Goal: Task Accomplishment & Management: Manage account settings

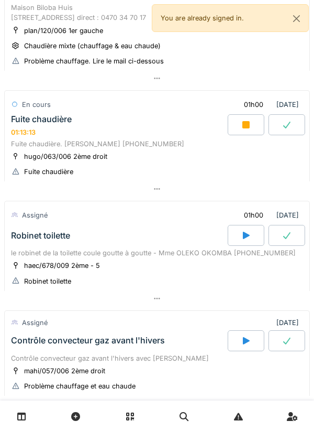
click at [243, 128] on icon at bounding box center [246, 124] width 7 height 7
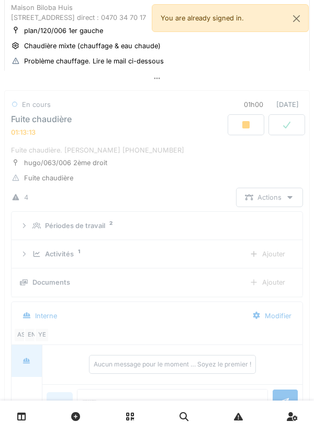
scroll to position [348, 0]
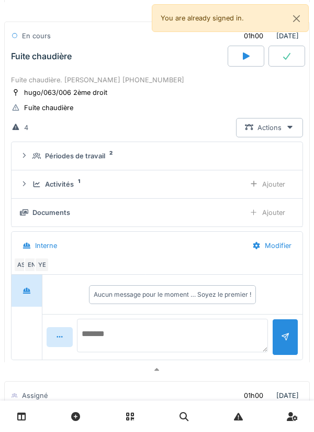
click at [206, 349] on textarea at bounding box center [172, 335] width 191 height 34
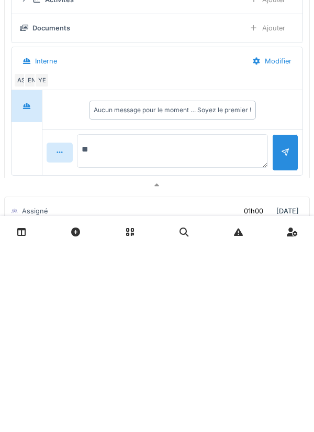
type textarea "*"
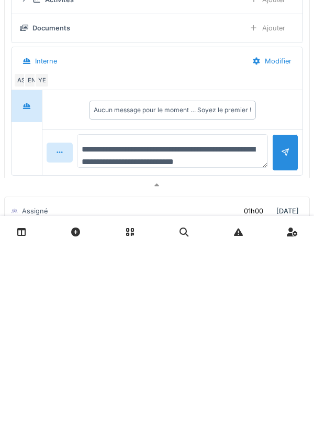
click at [138, 352] on textarea "**********" at bounding box center [172, 335] width 191 height 34
click at [140, 352] on textarea "**********" at bounding box center [172, 335] width 191 height 34
click at [222, 352] on textarea "**********" at bounding box center [172, 335] width 191 height 34
type textarea "**********"
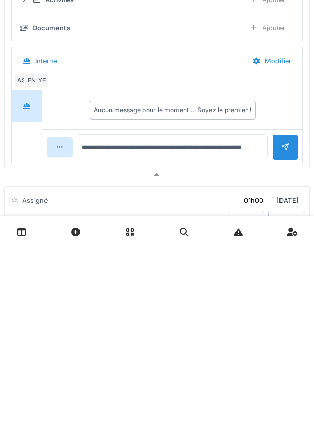
click at [281, 344] on div at bounding box center [285, 331] width 26 height 26
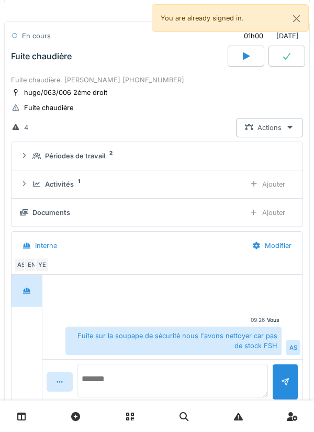
click at [223, 386] on textarea at bounding box center [172, 380] width 191 height 34
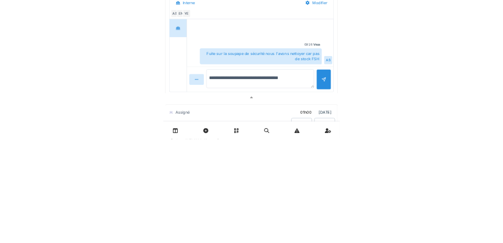
scroll to position [419, 0]
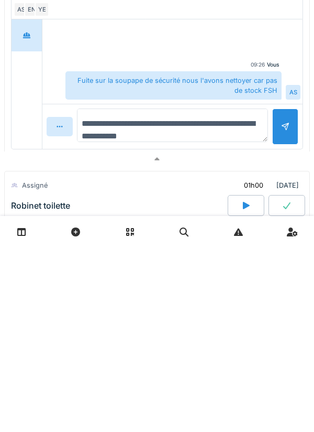
type textarea "**********"
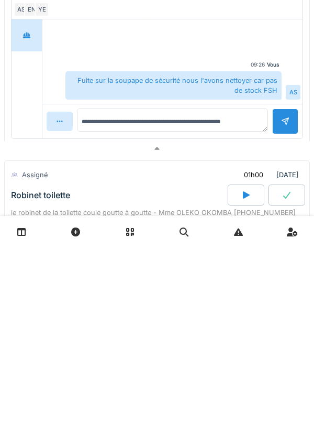
click at [289, 311] on div at bounding box center [285, 306] width 8 height 10
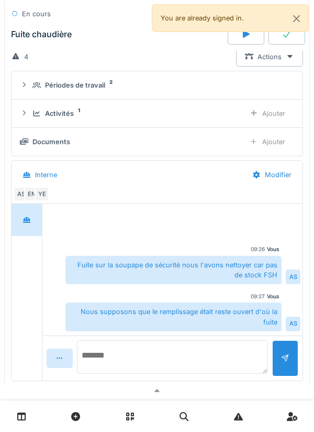
click at [206, 373] on textarea at bounding box center [172, 357] width 191 height 34
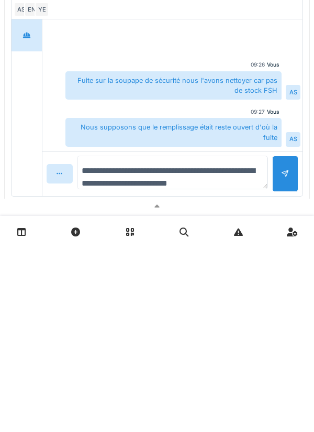
scroll to position [13, 0]
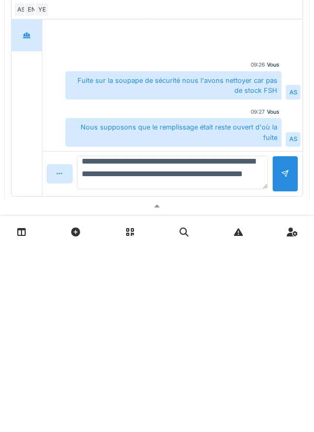
type textarea "**********"
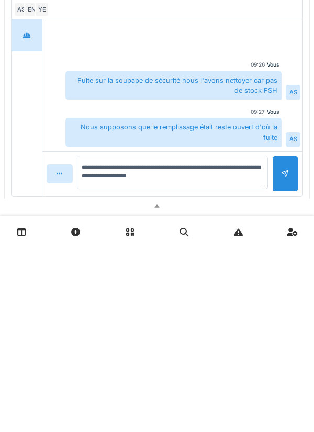
click at [285, 363] on div at bounding box center [285, 358] width 8 height 10
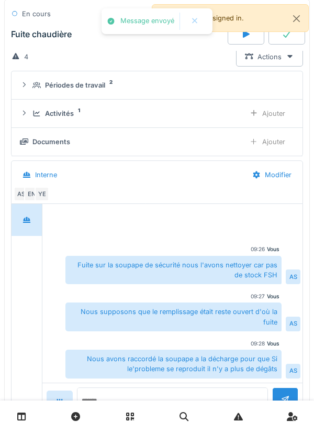
scroll to position [358, 0]
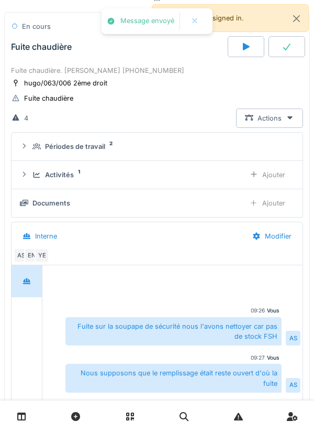
click at [272, 213] on div "Ajouter" at bounding box center [267, 202] width 53 height 19
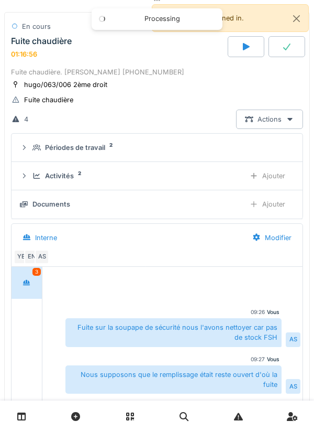
click at [265, 214] on div "Ajouter" at bounding box center [267, 203] width 53 height 19
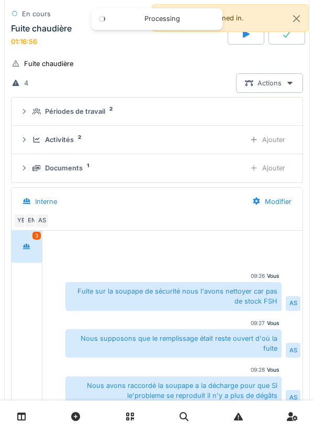
scroll to position [351, 0]
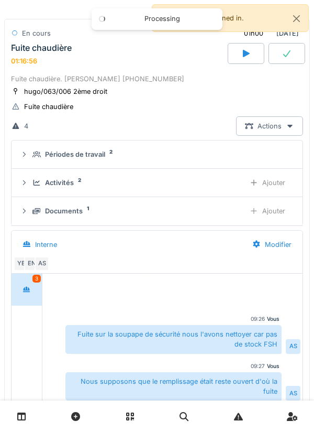
click at [277, 192] on div "Ajouter" at bounding box center [267, 182] width 53 height 19
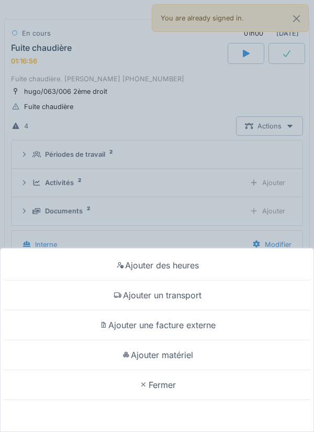
click at [191, 357] on div "Ajouter matériel" at bounding box center [157, 355] width 309 height 30
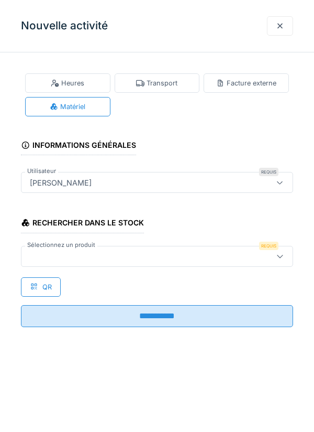
click at [217, 265] on div at bounding box center [157, 256] width 272 height 21
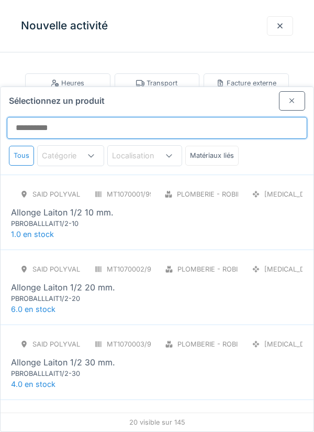
click at [210, 117] on input "Sélectionnez un produit" at bounding box center [157, 128] width 301 height 22
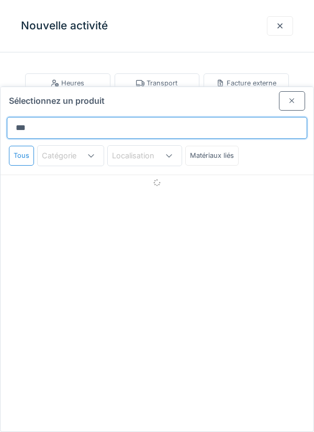
type input "*****"
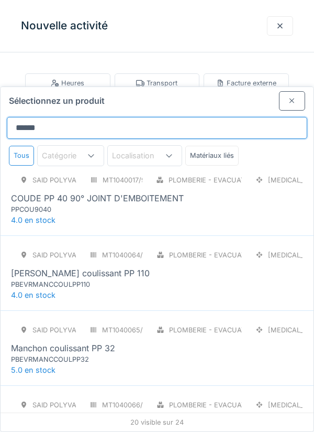
scroll to position [700, 0]
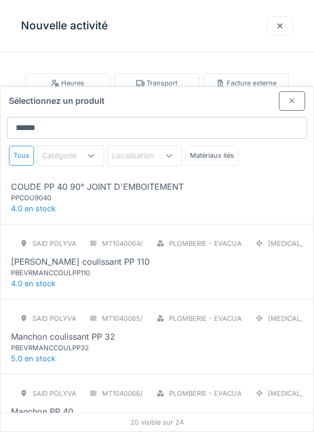
click at [237, 163] on div "SAID polyvalent RE MT1040017/999/012 Plomberie - Evacuation raccord PCE COUDE P…" at bounding box center [157, 186] width 313 height 75
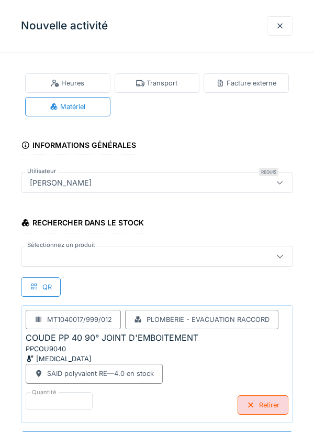
click at [41, 260] on div at bounding box center [140, 256] width 228 height 12
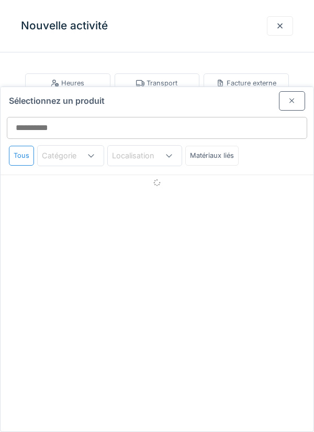
scroll to position [40, 0]
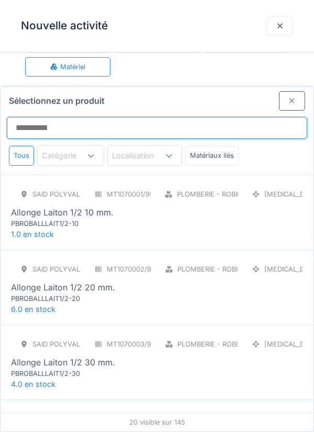
click at [166, 117] on input "Sélectionnez un produit" at bounding box center [157, 128] width 301 height 22
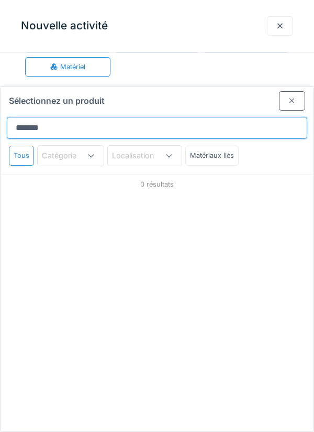
type input "********"
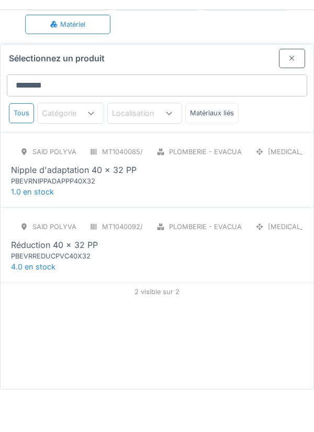
click at [139, 259] on div "MT1040092/999/012" at bounding box center [112, 268] width 63 height 19
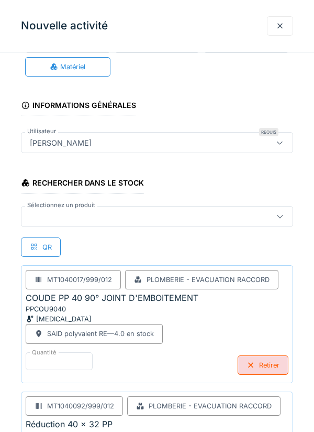
click at [173, 206] on div at bounding box center [157, 216] width 272 height 21
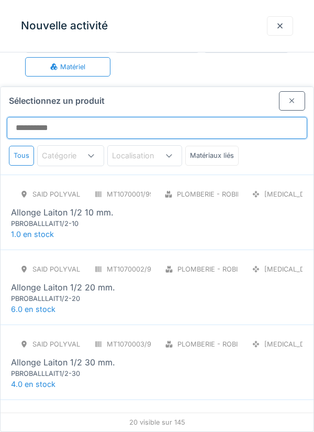
click at [199, 117] on input "Sélectionnez un produit" at bounding box center [157, 128] width 301 height 22
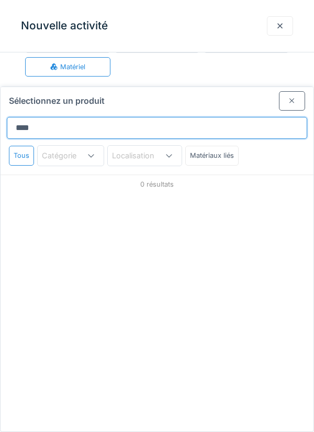
type input "*****"
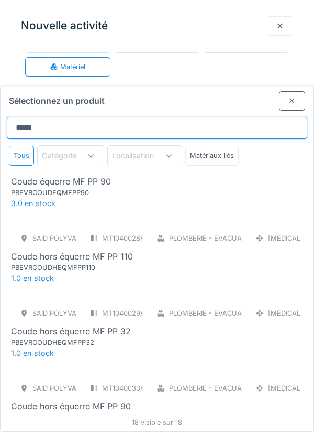
scroll to position [127, 0]
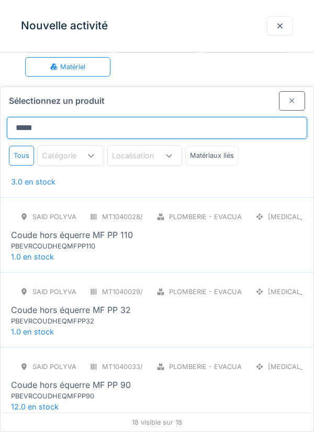
click at [230, 117] on input "*****" at bounding box center [157, 128] width 301 height 22
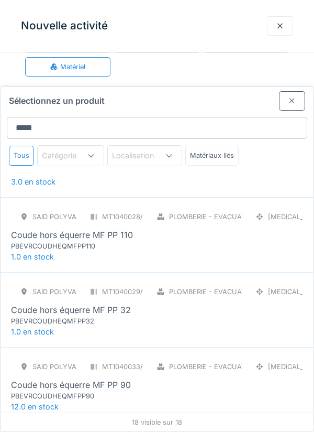
click at [289, 96] on div at bounding box center [292, 101] width 8 height 10
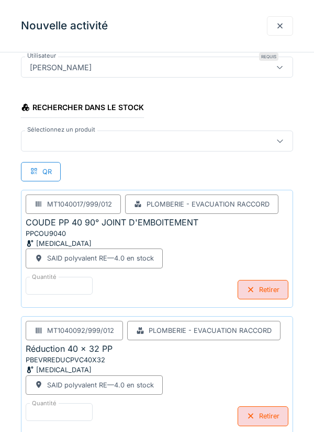
click at [194, 149] on div at bounding box center [157, 140] width 272 height 21
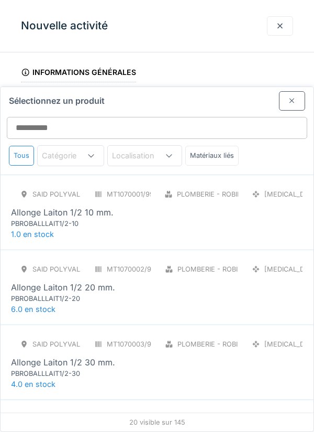
scroll to position [40, 0]
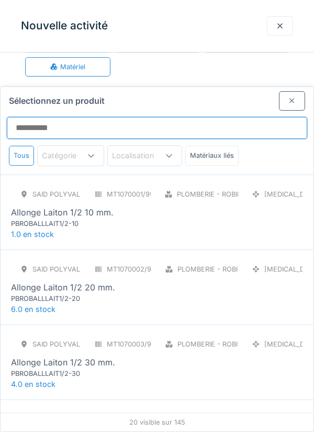
click at [186, 117] on input "Sélectionnez un produit" at bounding box center [157, 128] width 301 height 22
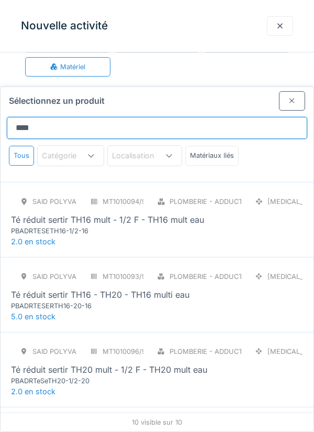
scroll to position [0, 0]
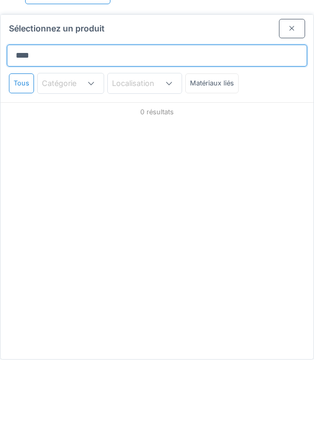
type input "**"
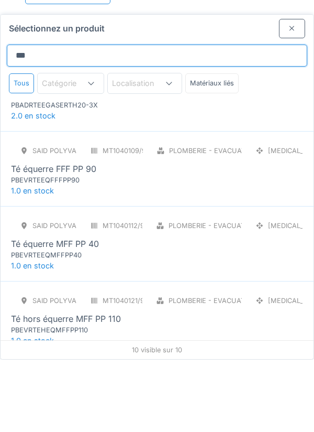
scroll to position [157, 0]
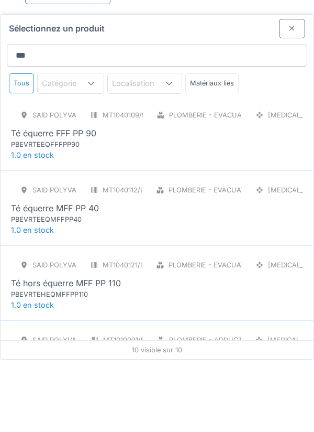
click at [164, 256] on div "SAID polyvalent RE MT1040112/999/012 Plomberie - Evacuation raccord PCE Té éque…" at bounding box center [157, 274] width 292 height 44
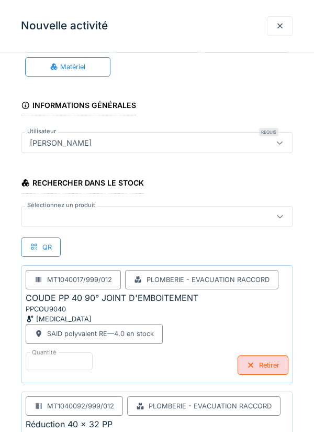
scroll to position [253, 0]
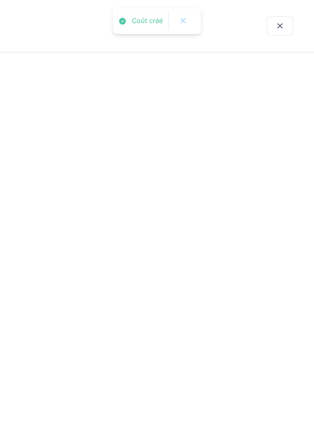
scroll to position [0, 0]
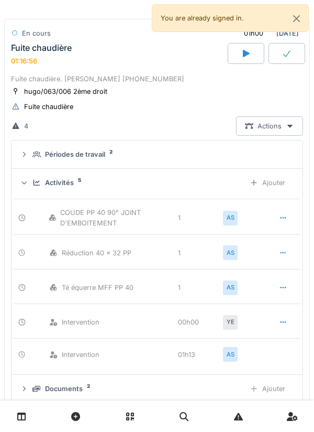
click at [296, 43] on div "01h00 28/08/2025" at bounding box center [269, 33] width 68 height 19
click at [278, 64] on div at bounding box center [287, 53] width 37 height 21
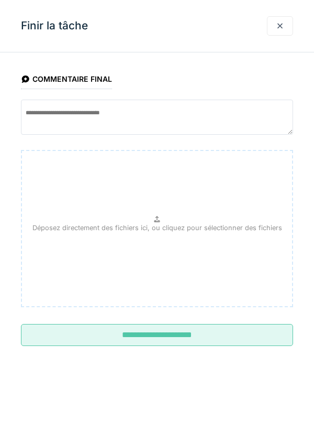
click at [222, 333] on input "**********" at bounding box center [157, 335] width 272 height 22
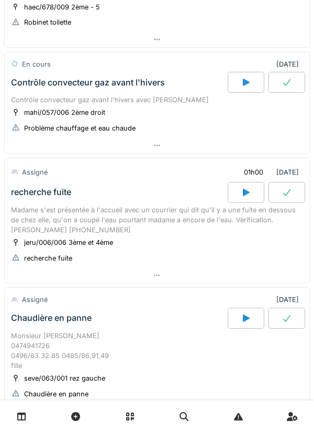
scroll to position [523, 0]
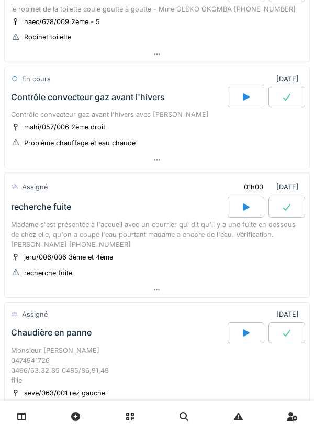
click at [240, 107] on div at bounding box center [246, 96] width 37 height 21
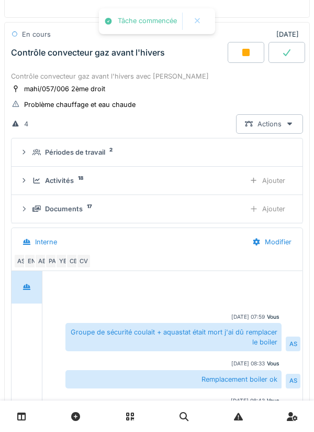
scroll to position [598, 0]
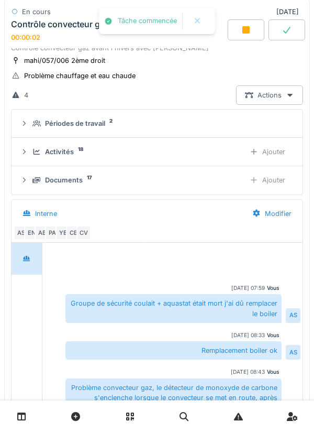
click at [213, 157] on div "Activités 18" at bounding box center [134, 152] width 204 height 10
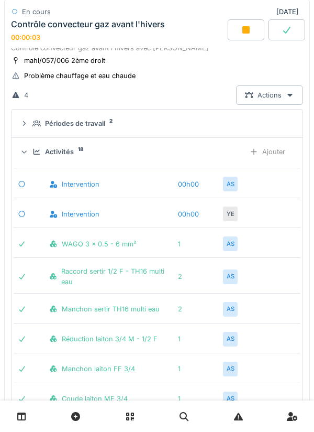
click at [273, 161] on div "Ajouter" at bounding box center [267, 151] width 53 height 19
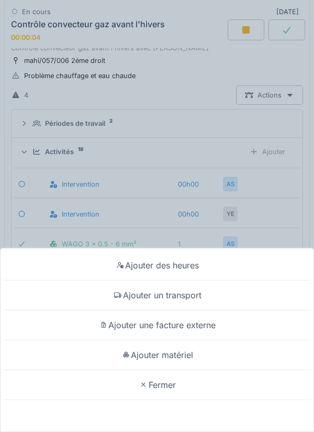
click at [183, 352] on div "Ajouter matériel" at bounding box center [157, 355] width 309 height 30
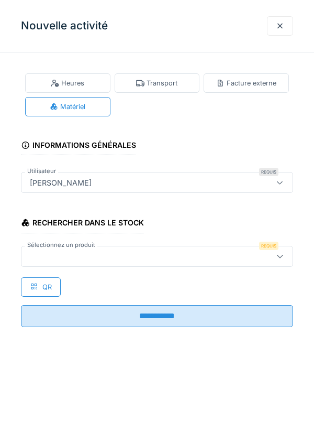
click at [167, 79] on div "Transport" at bounding box center [156, 83] width 41 height 10
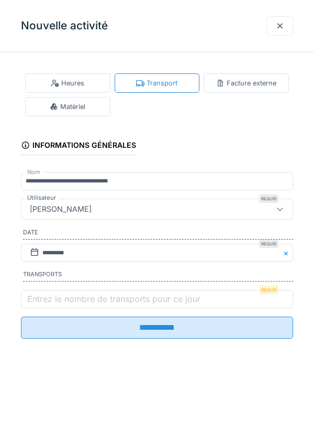
click at [122, 287] on fieldset "**********" at bounding box center [157, 204] width 272 height 286
click at [100, 300] on label "Entrez le nombre de transports pour ce jour" at bounding box center [114, 298] width 178 height 13
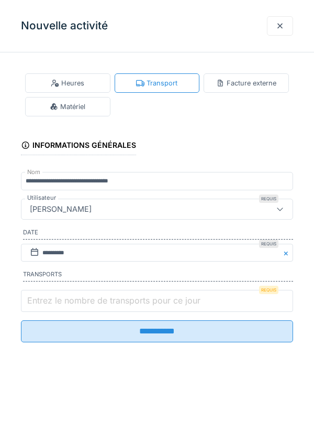
click at [100, 300] on input "Entrez le nombre de transports pour ce jour" at bounding box center [157, 301] width 272 height 22
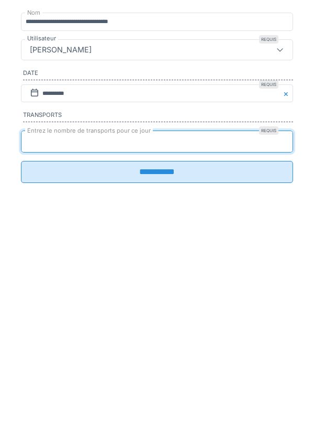
type input "*"
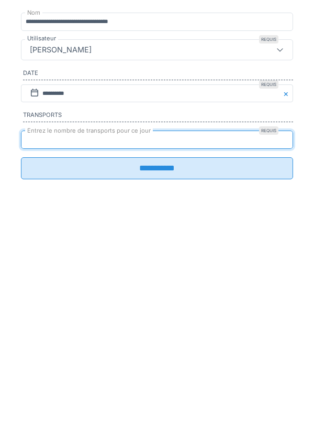
click at [146, 338] on input "**********" at bounding box center [157, 327] width 272 height 22
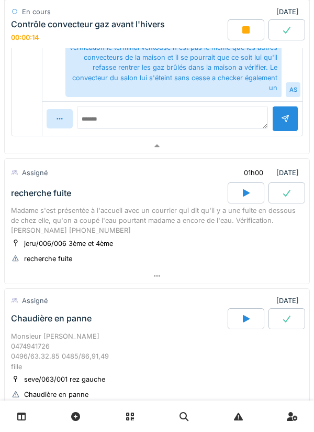
scroll to position [937, 0]
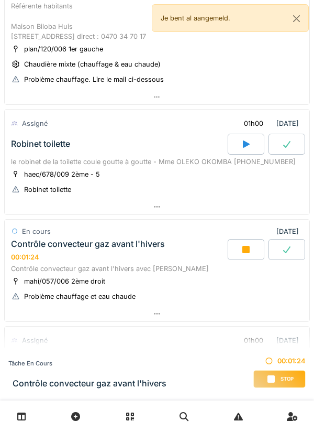
scroll to position [390, 0]
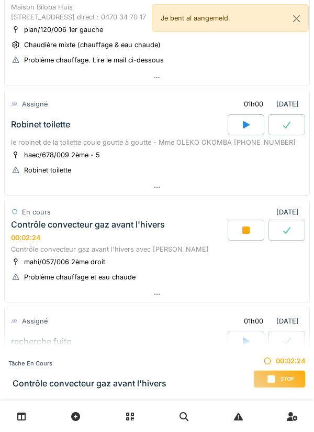
click at [195, 302] on div at bounding box center [157, 294] width 305 height 15
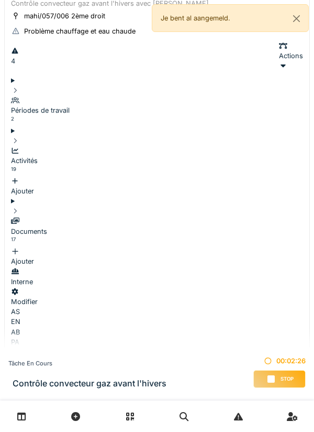
scroll to position [598, 0]
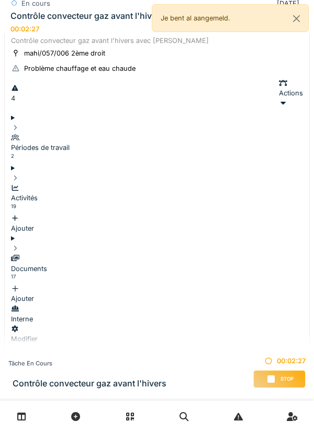
click at [279, 106] on div "Actions" at bounding box center [291, 93] width 24 height 30
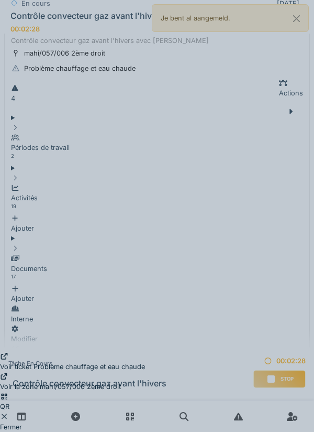
click at [145, 351] on div "Voir ticket Problème chauffage et eau chaude" at bounding box center [72, 361] width 145 height 20
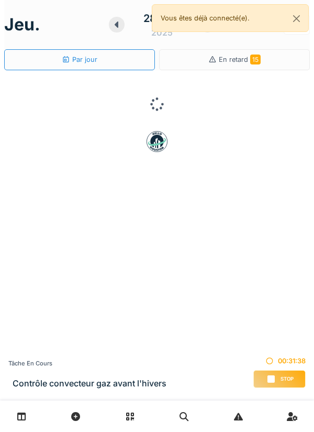
click at [284, 376] on span "Stop" at bounding box center [287, 378] width 13 height 7
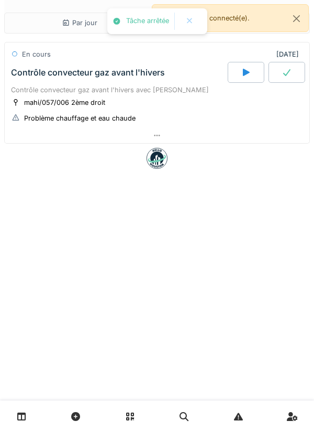
click at [177, 136] on div at bounding box center [157, 135] width 305 height 15
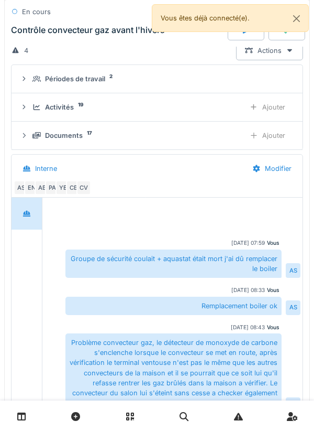
scroll to position [212, 0]
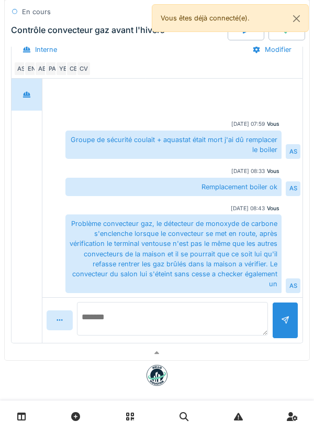
click at [211, 311] on textarea at bounding box center [172, 319] width 191 height 34
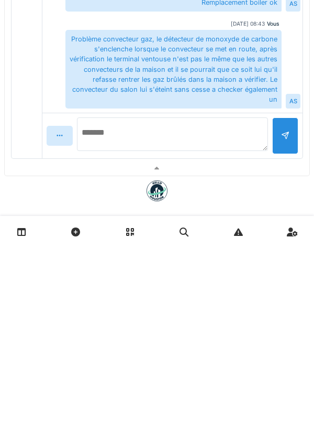
scroll to position [223, 0]
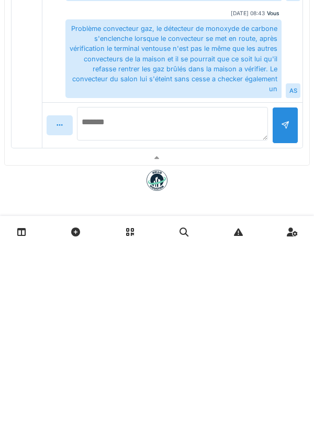
click at [231, 309] on textarea at bounding box center [172, 308] width 191 height 34
click at [235, 309] on textarea at bounding box center [172, 308] width 191 height 34
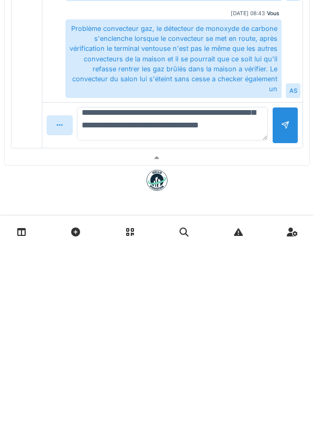
scroll to position [63, 0]
type textarea "**********"
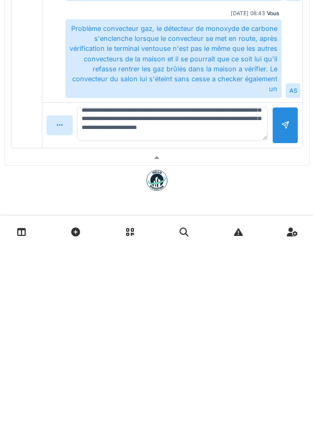
click at [283, 321] on div at bounding box center [285, 309] width 26 height 36
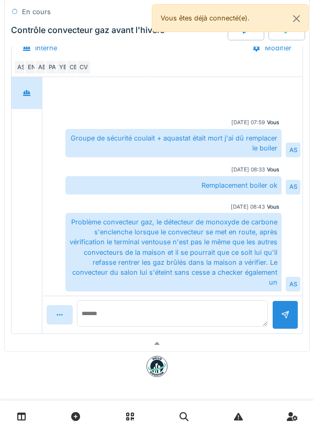
scroll to position [212, 0]
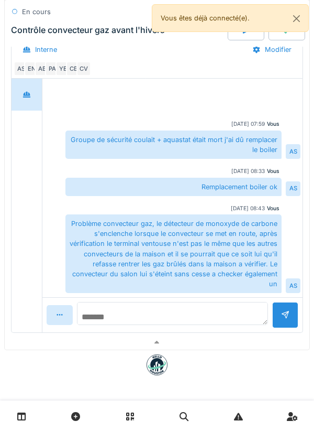
click at [211, 314] on textarea at bounding box center [172, 313] width 191 height 23
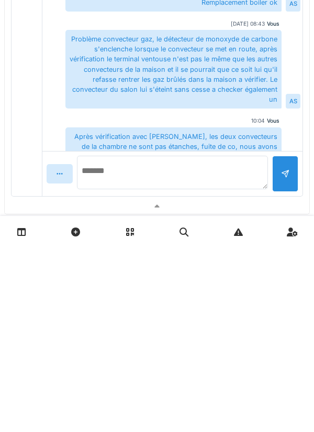
scroll to position [39, 0]
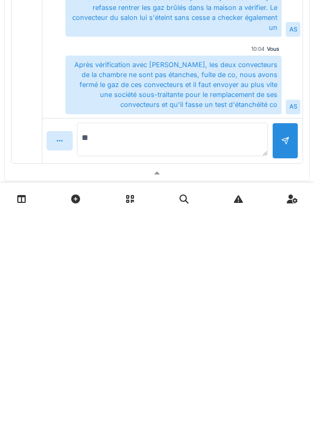
click at [108, 353] on textarea "**" at bounding box center [172, 357] width 191 height 34
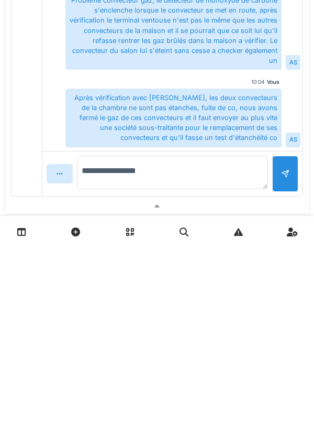
click at [98, 356] on textarea "**********" at bounding box center [172, 357] width 191 height 34
click at [100, 349] on textarea "**********" at bounding box center [172, 357] width 191 height 34
click at [164, 350] on textarea "**********" at bounding box center [172, 357] width 191 height 34
click at [104, 350] on textarea "**********" at bounding box center [172, 357] width 191 height 34
click at [101, 355] on textarea "**********" at bounding box center [172, 357] width 191 height 34
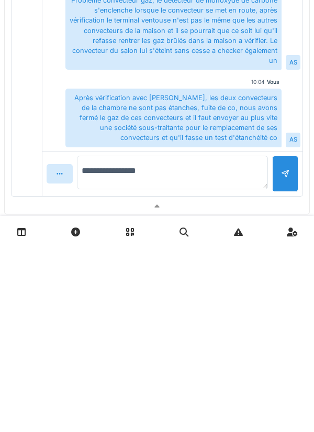
click at [195, 371] on textarea "**********" at bounding box center [172, 357] width 191 height 34
click at [86, 353] on textarea "**********" at bounding box center [172, 357] width 191 height 34
type textarea "**********"
click at [281, 363] on div at bounding box center [285, 358] width 26 height 36
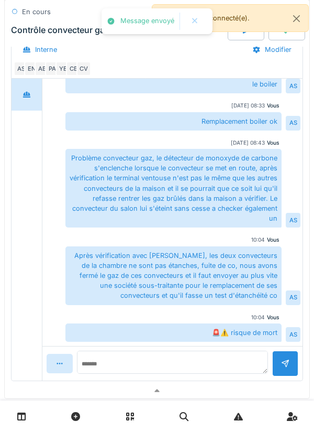
scroll to position [232, 0]
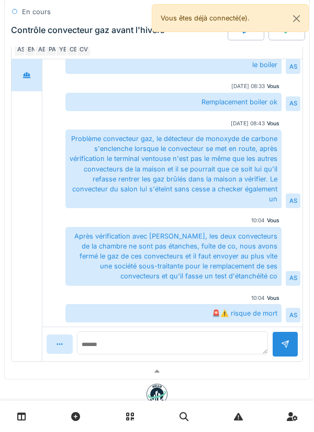
click at [79, 55] on div "CV" at bounding box center [83, 49] width 15 height 15
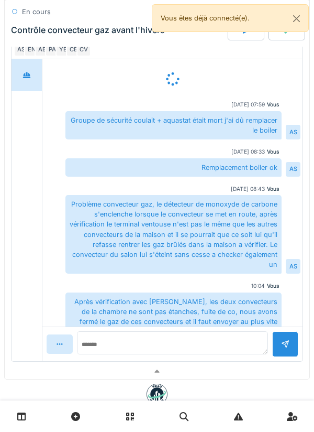
scroll to position [31, 0]
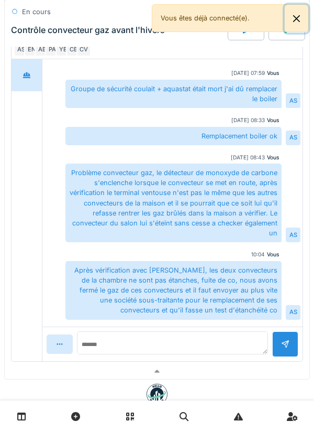
click at [288, 12] on button "Close" at bounding box center [297, 19] width 24 height 28
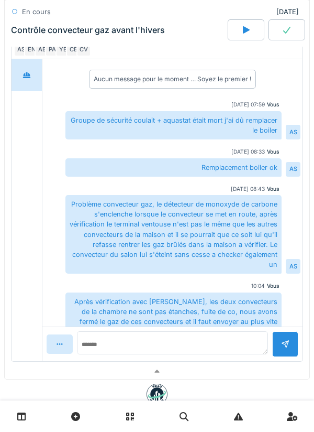
scroll to position [0, 0]
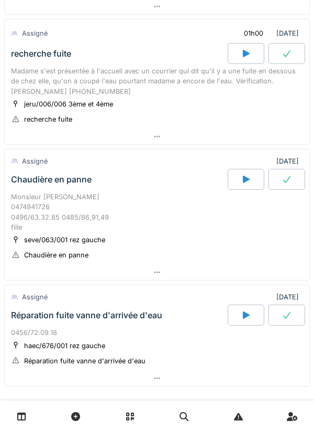
scroll to position [677, 0]
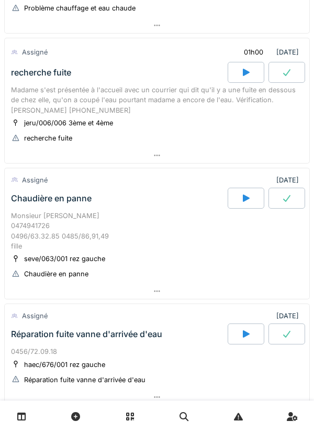
click at [149, 299] on div at bounding box center [157, 290] width 305 height 15
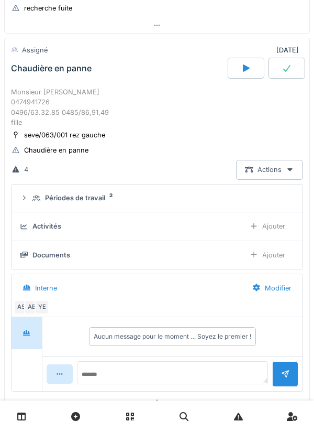
scroll to position [805, 0]
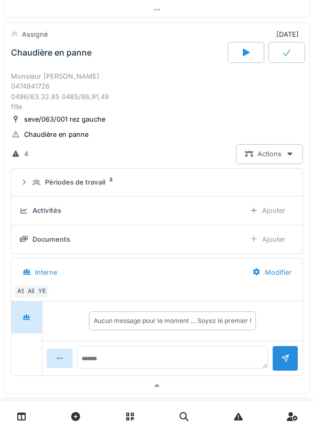
click at [219, 192] on summary "Périodes de travail 2" at bounding box center [157, 182] width 283 height 19
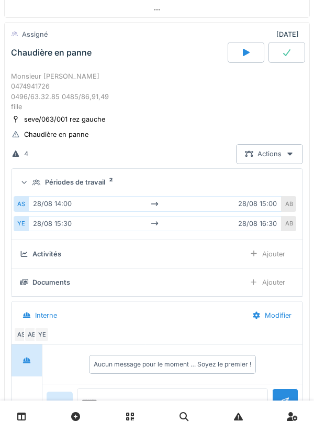
click at [215, 192] on summary "Périodes de travail 2" at bounding box center [157, 182] width 283 height 19
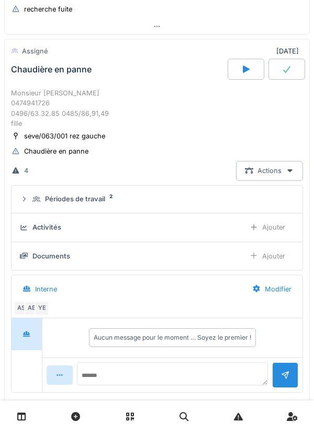
scroll to position [786, 0]
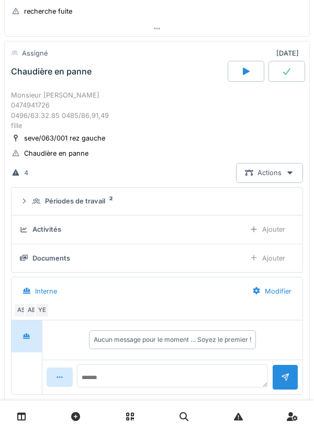
click at [194, 317] on div "AS AB YE" at bounding box center [155, 310] width 283 height 15
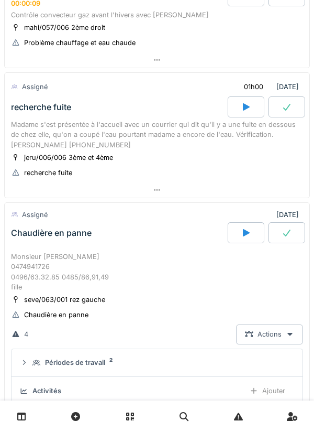
scroll to position [0, 0]
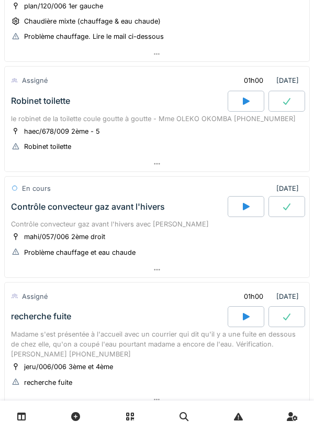
scroll to position [414, 0]
click at [101, 196] on div "En cours [DATE]" at bounding box center [157, 188] width 292 height 15
click at [86, 171] on div at bounding box center [157, 163] width 305 height 15
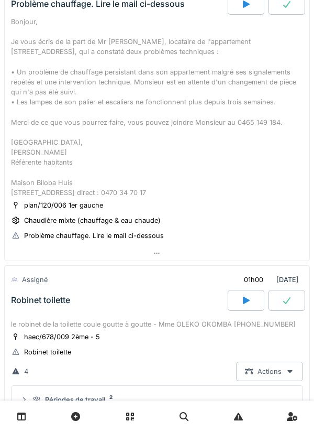
scroll to position [250, 0]
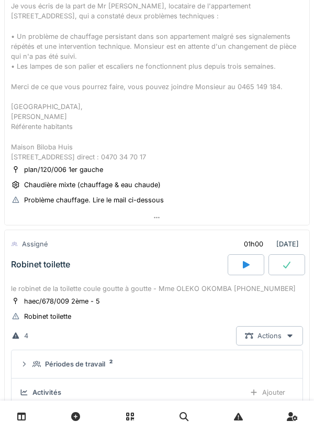
click at [173, 225] on div at bounding box center [157, 217] width 305 height 15
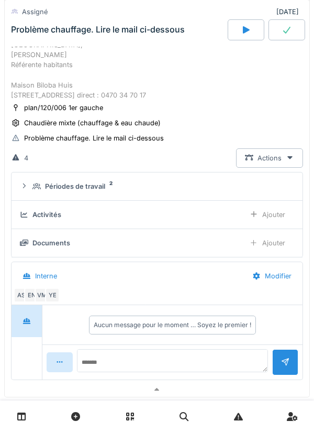
scroll to position [329, 0]
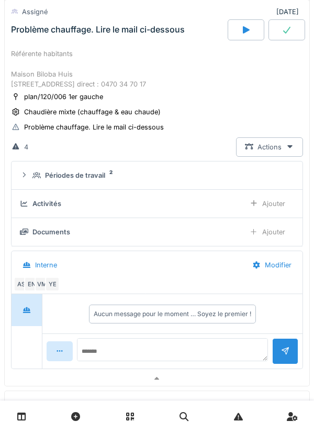
click at [31, 291] on div "EN" at bounding box center [31, 284] width 15 height 15
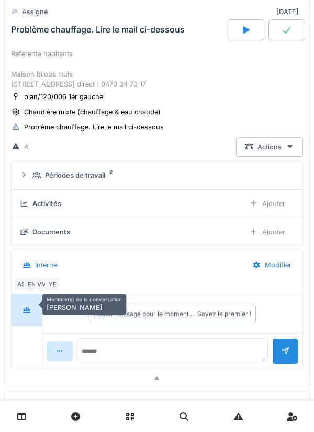
click at [145, 241] on div "Documents Ajouter" at bounding box center [157, 231] width 274 height 19
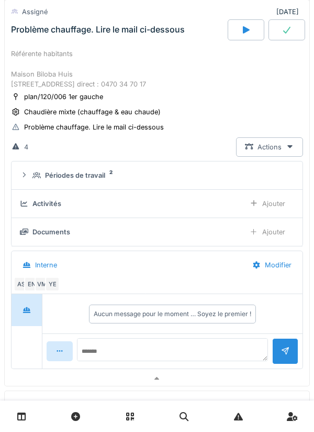
click at [47, 291] on div "YE" at bounding box center [52, 284] width 15 height 15
click at [36, 291] on div "VM" at bounding box center [42, 284] width 15 height 15
click at [241, 118] on div "plan/120/006 1er gauche Chaudière mixte (chauffage & eau chaude) Problème chauf…" at bounding box center [157, 112] width 292 height 42
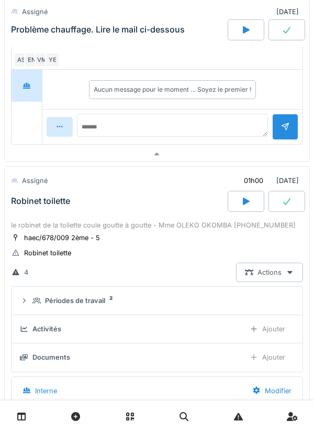
scroll to position [544, 0]
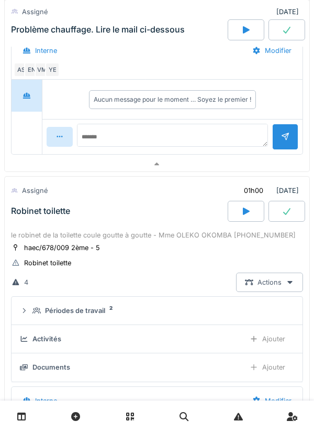
click at [238, 222] on div at bounding box center [246, 211] width 37 height 21
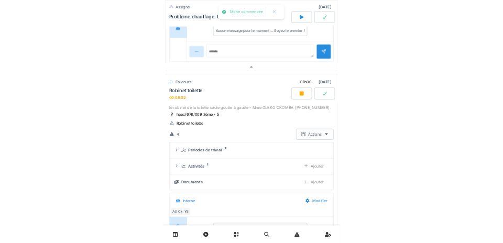
scroll to position [698, 0]
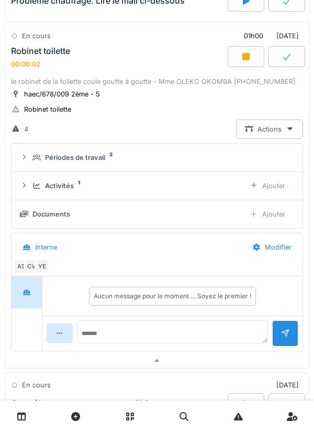
click at [263, 195] on div "Ajouter" at bounding box center [267, 185] width 53 height 19
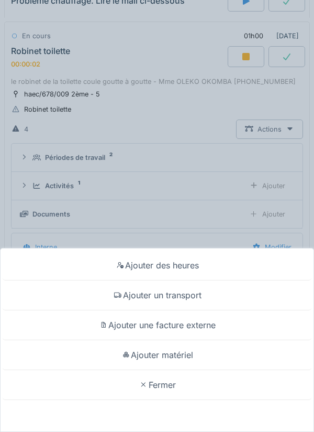
click at [205, 295] on div "Ajouter un transport" at bounding box center [157, 295] width 309 height 30
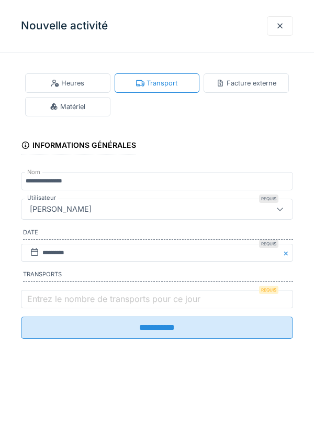
click at [132, 302] on label "Entrez le nombre de transports pour ce jour" at bounding box center [114, 298] width 178 height 13
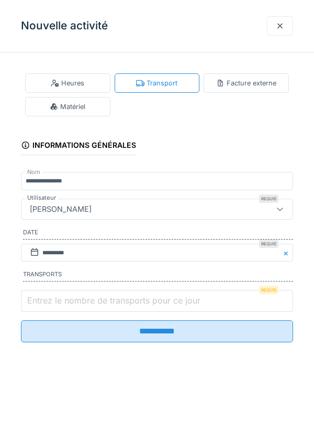
click at [132, 302] on input "Entrez le nombre de transports pour ce jour" at bounding box center [157, 301] width 272 height 22
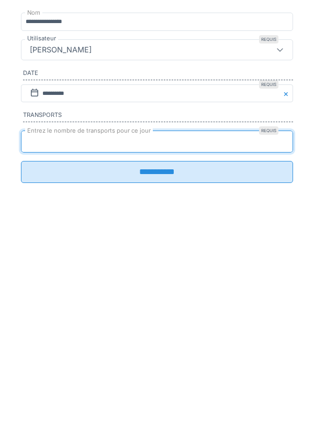
type input "*"
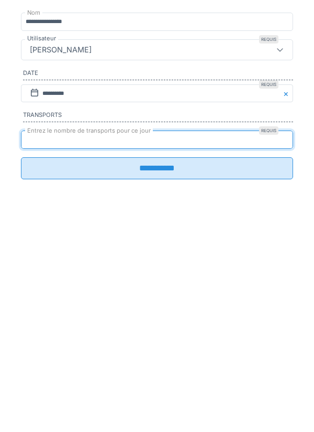
click at [168, 331] on input "**********" at bounding box center [157, 327] width 272 height 22
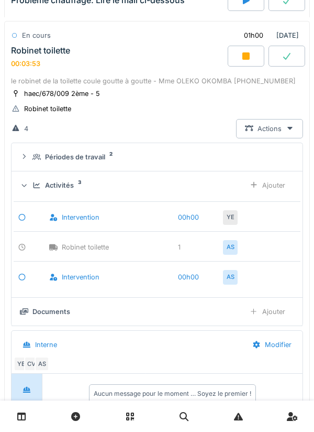
scroll to position [699, 0]
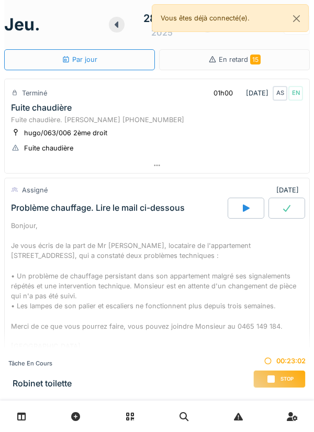
click at [277, 379] on div "Stop" at bounding box center [280, 379] width 52 height 18
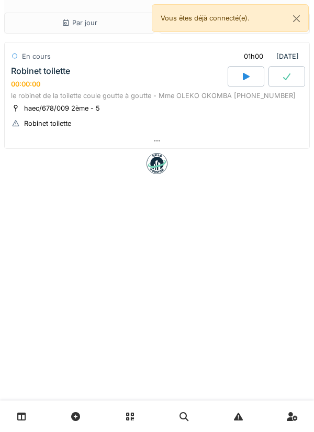
click at [223, 142] on div at bounding box center [157, 140] width 305 height 15
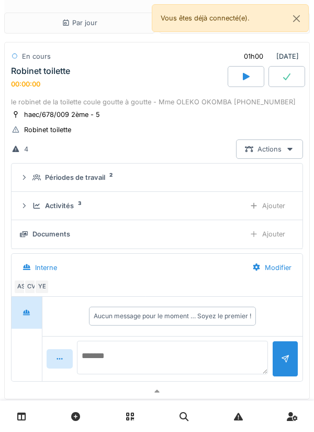
click at [211, 349] on textarea at bounding box center [172, 357] width 191 height 34
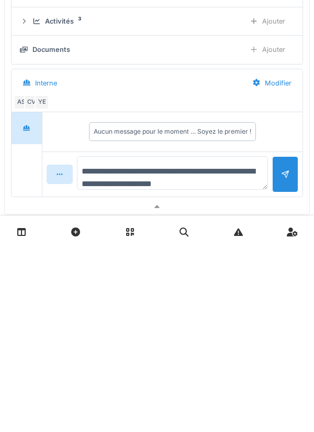
click at [198, 371] on textarea "**********" at bounding box center [172, 357] width 191 height 34
type textarea "**********"
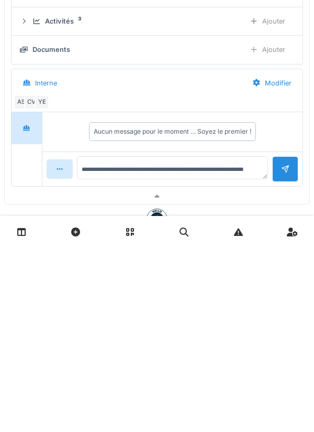
click at [279, 365] on div at bounding box center [285, 353] width 26 height 26
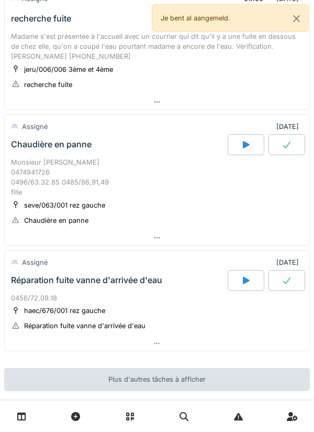
scroll to position [720, 0]
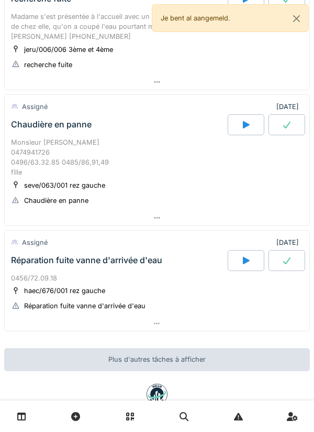
click at [286, 265] on icon at bounding box center [287, 260] width 10 height 8
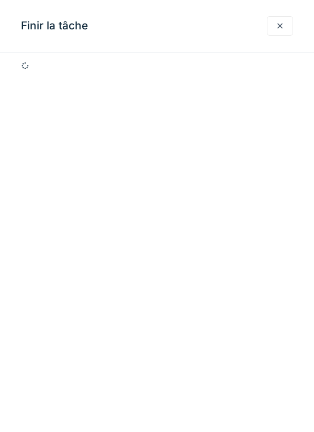
scroll to position [928, 0]
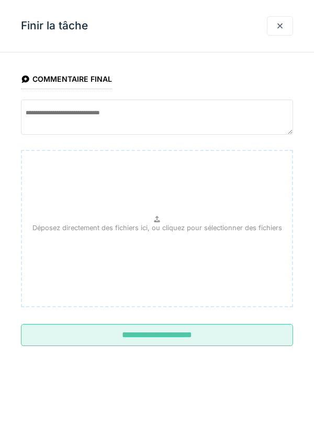
click at [279, 25] on div at bounding box center [280, 26] width 8 height 10
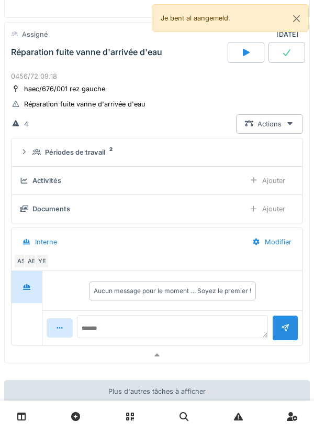
click at [250, 63] on div at bounding box center [246, 52] width 37 height 21
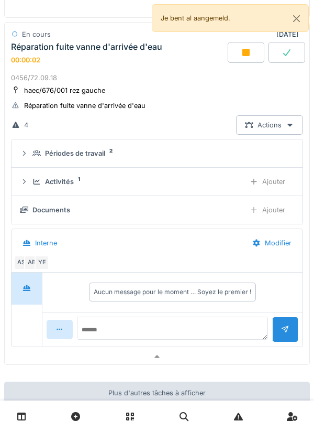
click at [276, 191] on div "Ajouter" at bounding box center [267, 181] width 53 height 19
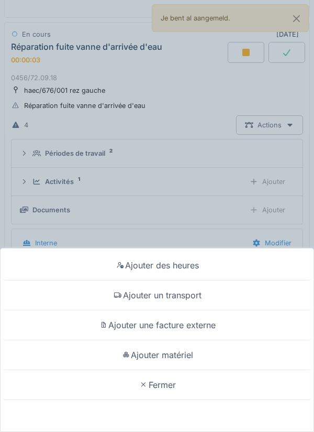
click at [192, 296] on div "Ajouter un transport" at bounding box center [157, 295] width 309 height 30
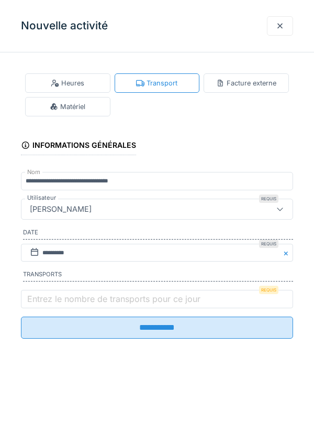
click at [165, 303] on label "Entrez le nombre de transports pour ce jour" at bounding box center [114, 298] width 178 height 13
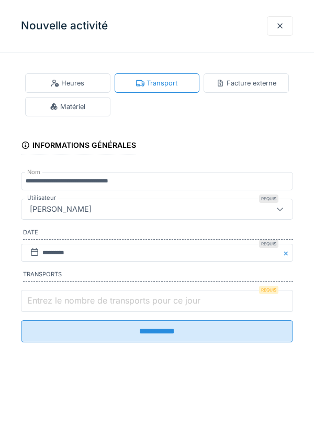
click at [165, 303] on input "Entrez le nombre de transports pour ce jour" at bounding box center [157, 301] width 272 height 22
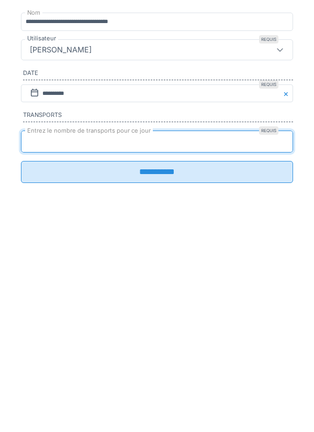
type input "*"
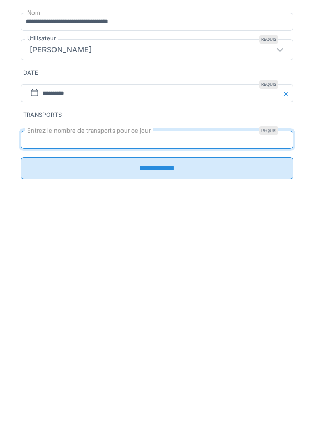
click at [175, 338] on input "**********" at bounding box center [157, 327] width 272 height 22
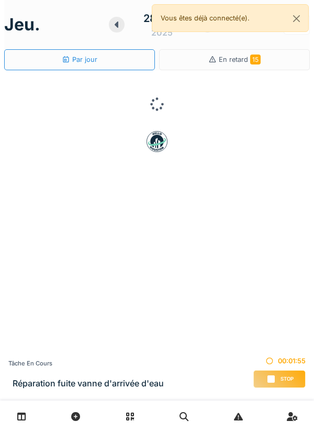
click at [174, 382] on div "Tâche en cours Réparation fuite vanne d'arrivée d'eau 00:01:55 Stop" at bounding box center [157, 373] width 314 height 53
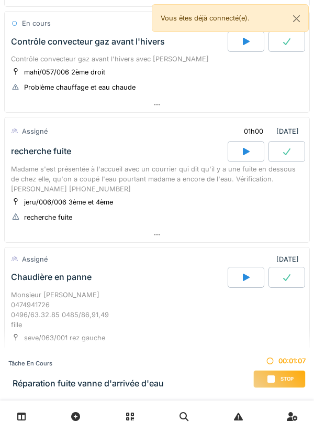
scroll to position [771, 0]
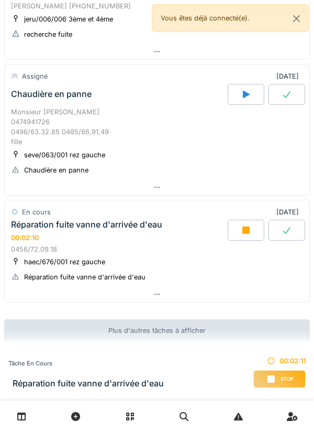
click at [172, 292] on div at bounding box center [157, 294] width 305 height 15
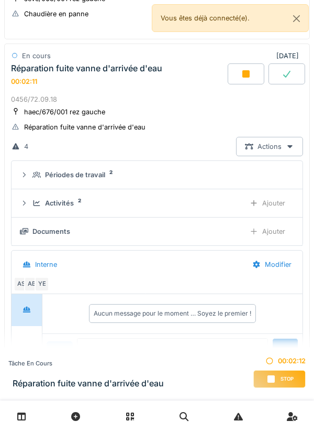
scroll to position [928, 0]
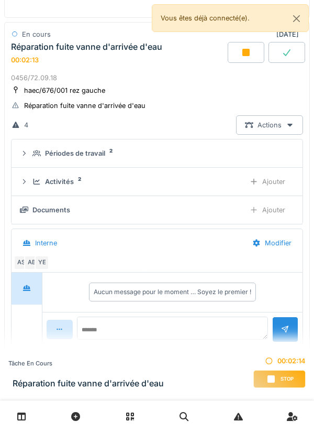
click at [208, 135] on div "4 Actions" at bounding box center [157, 124] width 292 height 19
click at [267, 135] on div "Actions" at bounding box center [269, 124] width 67 height 19
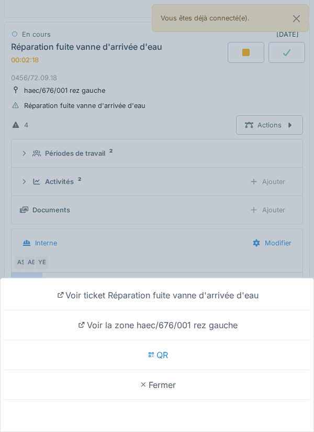
click at [228, 294] on div "Voir ticket Réparation fuite vanne d'arrivée d'eau" at bounding box center [157, 295] width 309 height 30
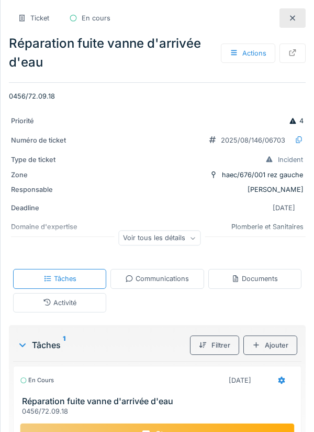
click at [173, 240] on div "Voir tous les détails" at bounding box center [159, 237] width 82 height 15
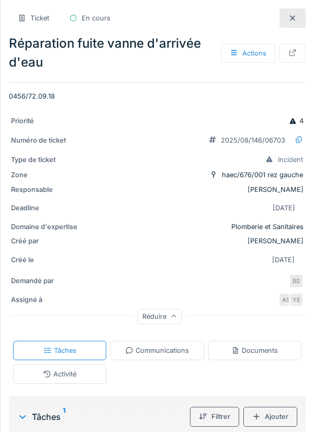
click at [292, 276] on div "BS" at bounding box center [296, 280] width 15 height 15
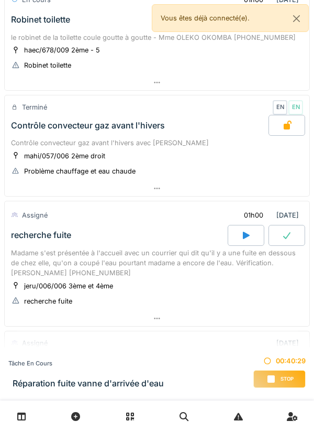
scroll to position [485, 0]
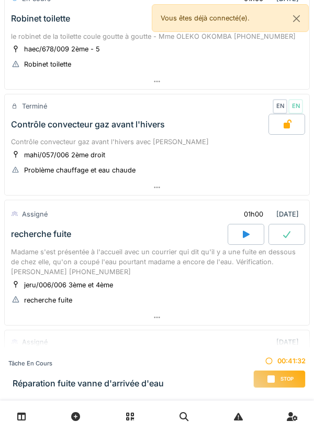
click at [167, 195] on div at bounding box center [157, 187] width 305 height 15
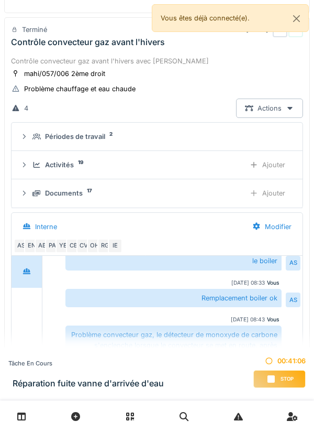
scroll to position [557, 0]
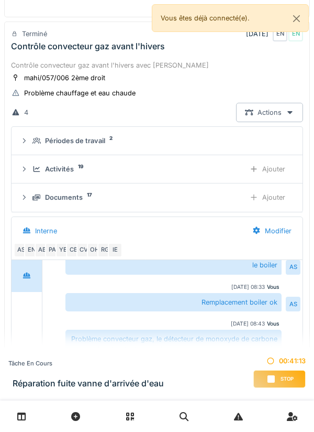
click at [267, 122] on div "Actions" at bounding box center [269, 112] width 67 height 19
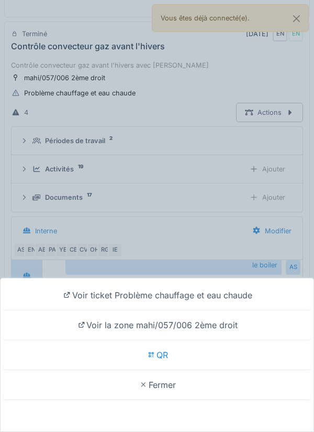
click at [207, 243] on div "Voir ticket Problème chauffage et eau chaude" at bounding box center [157, 295] width 309 height 30
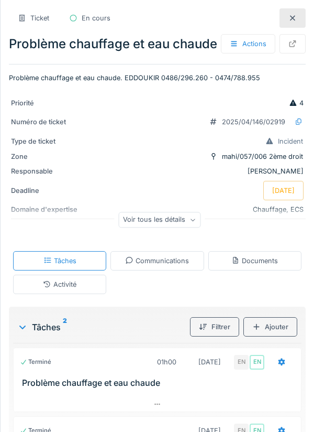
scroll to position [5, 0]
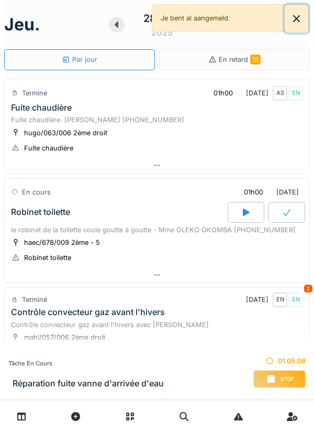
click at [290, 19] on button "Close" at bounding box center [297, 19] width 24 height 28
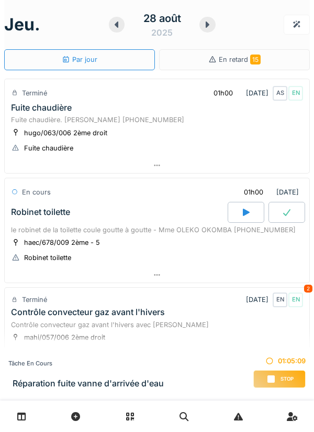
click at [211, 28] on icon at bounding box center [207, 24] width 10 height 8
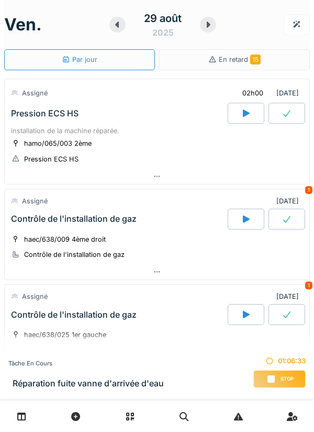
click at [212, 28] on icon at bounding box center [208, 24] width 10 height 8
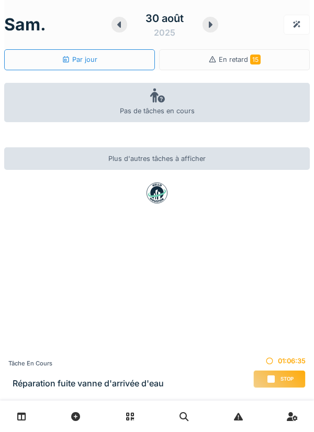
click at [212, 30] on div at bounding box center [211, 25] width 16 height 16
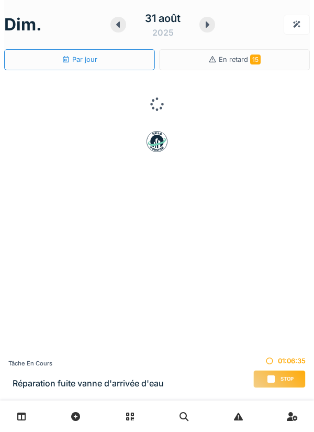
click at [211, 29] on div at bounding box center [208, 25] width 16 height 16
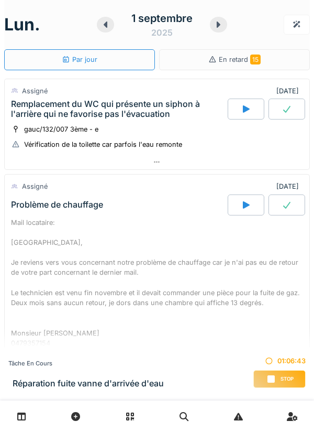
click at [201, 19] on div "1 septembre 2025" at bounding box center [162, 24] width 79 height 28
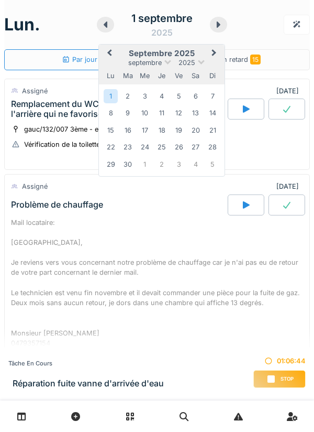
click at [218, 30] on div at bounding box center [218, 25] width 17 height 16
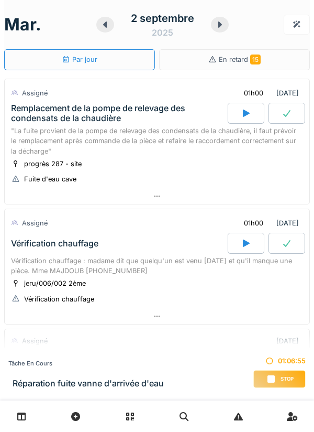
click at [213, 26] on div at bounding box center [220, 25] width 18 height 16
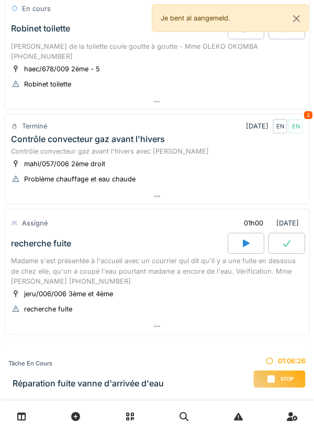
scroll to position [448, 0]
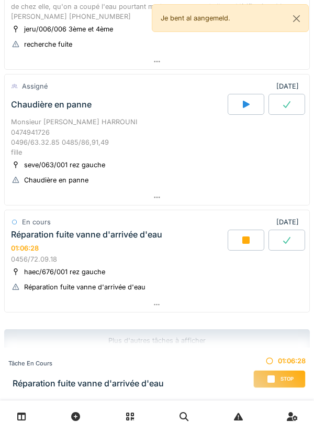
click at [186, 239] on div "Réparation fuite vanne d'arrivée d'eau 01:06:28" at bounding box center [118, 240] width 219 height 23
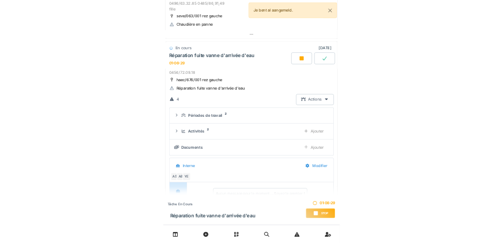
scroll to position [605, 0]
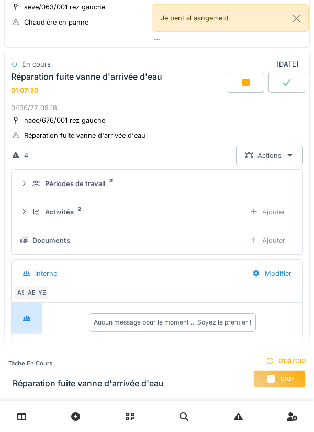
click at [34, 285] on div "AB" at bounding box center [31, 292] width 15 height 15
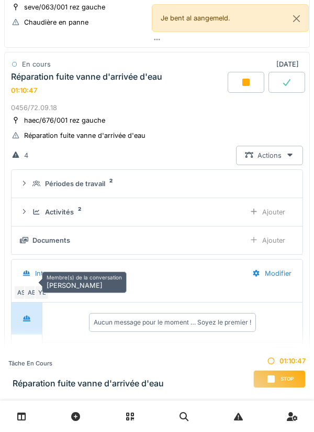
click at [279, 374] on div "Stop" at bounding box center [280, 379] width 52 height 18
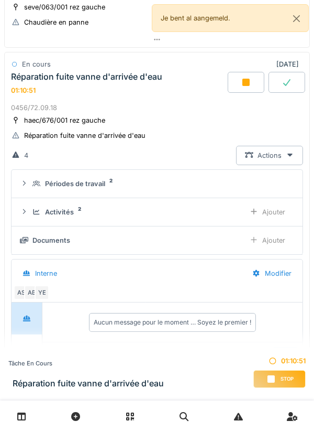
click at [276, 376] on div "Stop" at bounding box center [280, 379] width 52 height 18
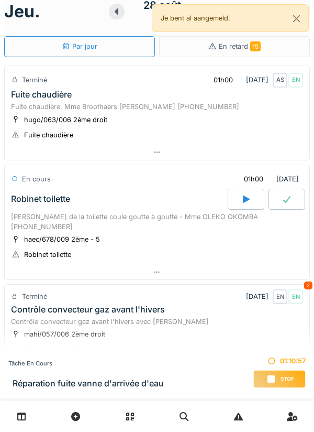
scroll to position [0, 0]
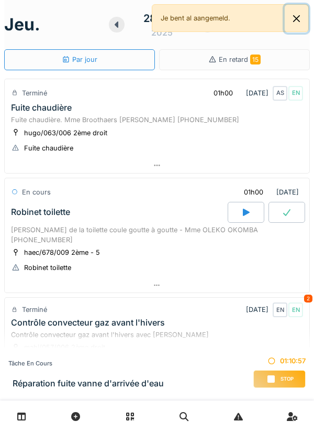
click at [301, 18] on button "Close" at bounding box center [297, 19] width 24 height 28
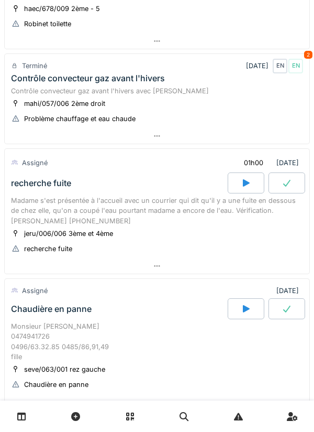
scroll to position [447, 0]
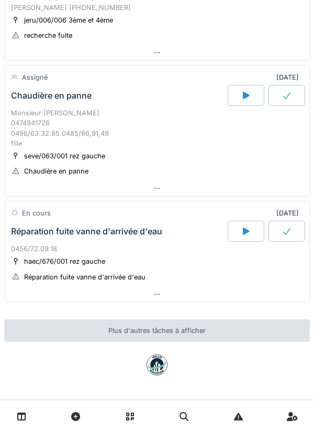
click at [169, 295] on div at bounding box center [157, 294] width 305 height 15
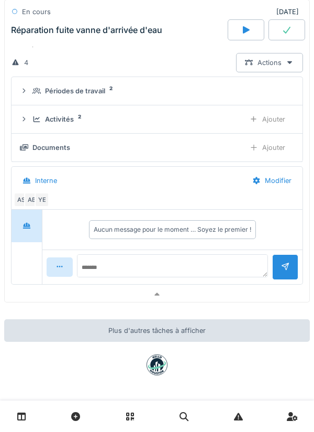
scroll to position [682, 0]
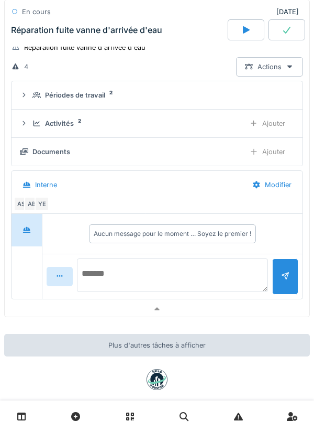
click at [193, 273] on textarea at bounding box center [172, 275] width 191 height 34
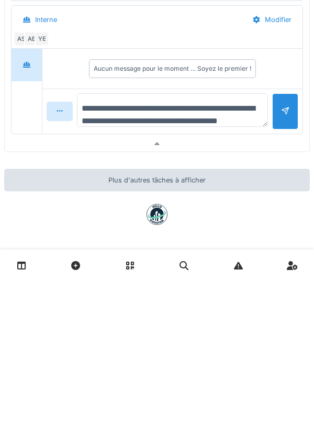
scroll to position [12, 0]
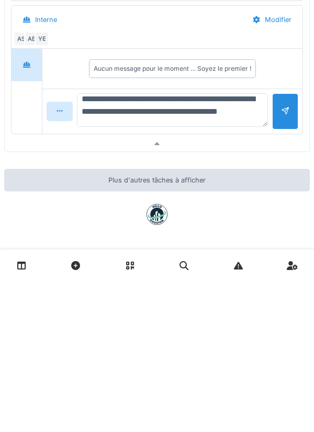
type textarea "**********"
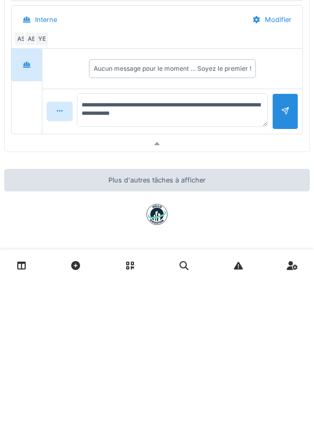
click at [285, 268] on div at bounding box center [285, 262] width 26 height 36
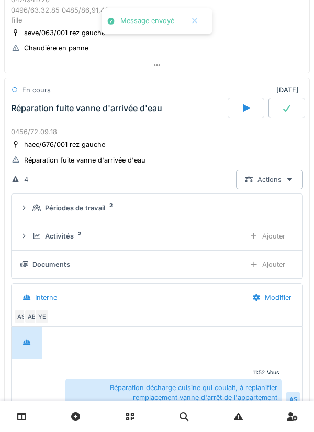
scroll to position [558, 0]
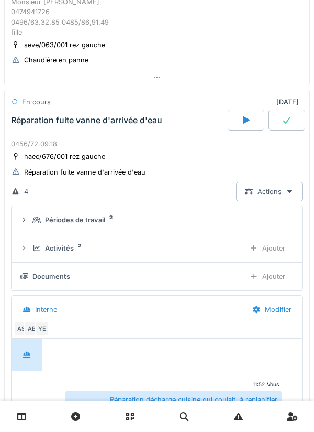
click at [276, 250] on div "Ajouter" at bounding box center [267, 247] width 53 height 19
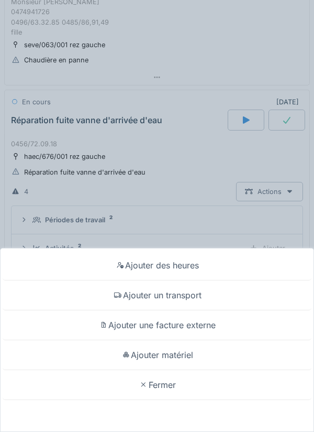
click at [178, 356] on div "Ajouter matériel" at bounding box center [157, 355] width 309 height 30
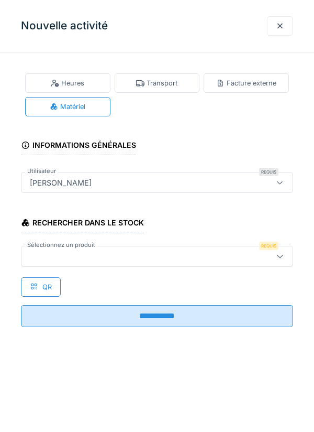
click at [239, 256] on div at bounding box center [140, 256] width 228 height 12
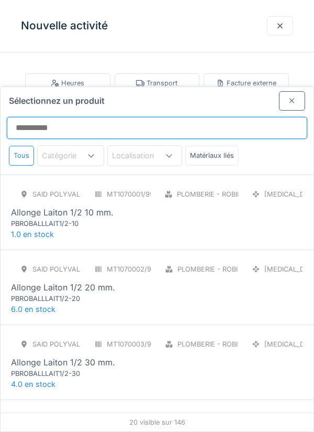
click at [218, 117] on input "Sélectionnez un produit" at bounding box center [157, 128] width 301 height 22
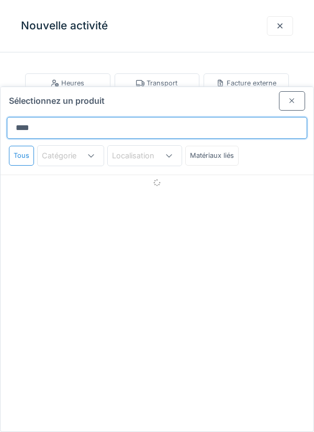
type input "*****"
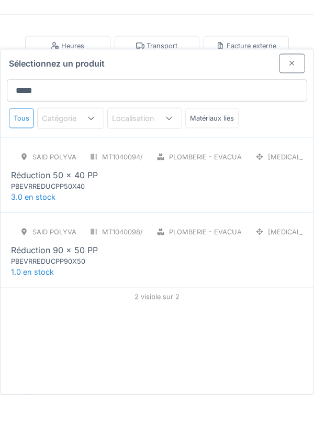
click at [189, 184] on div "SAID polyvalent RE MT1040094/999/012 Plomberie - Evacuation raccord PCE Réducti…" at bounding box center [157, 206] width 292 height 44
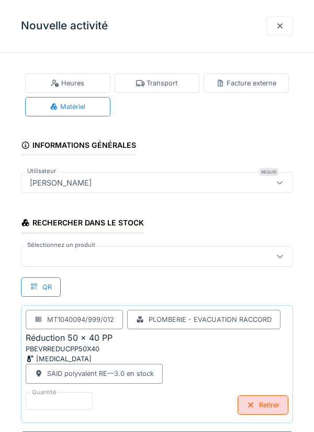
click at [155, 252] on div at bounding box center [140, 256] width 228 height 12
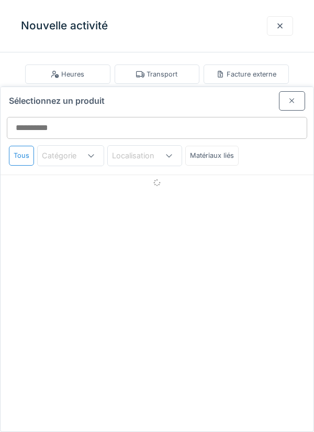
scroll to position [40, 0]
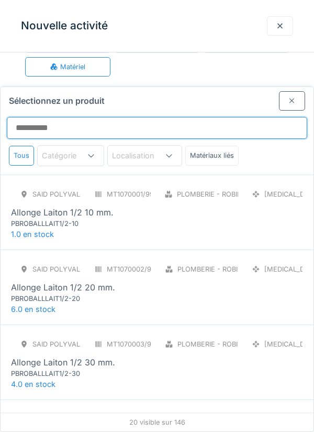
click at [234, 117] on input "Sélectionnez un produit" at bounding box center [157, 128] width 301 height 22
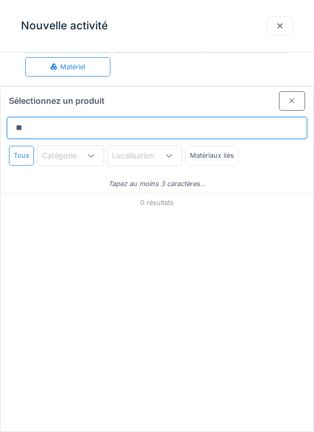
type input "*"
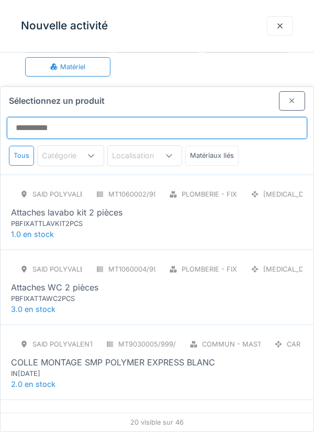
type input "*"
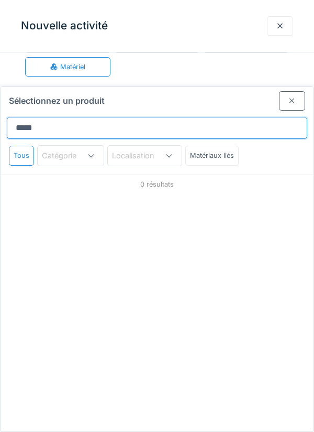
type input "*****"
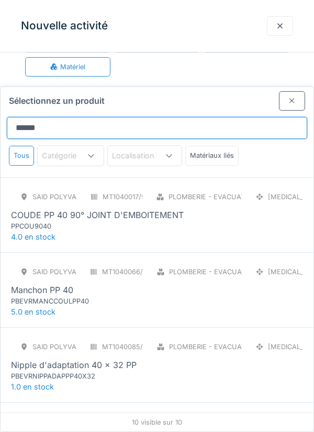
scroll to position [298, 0]
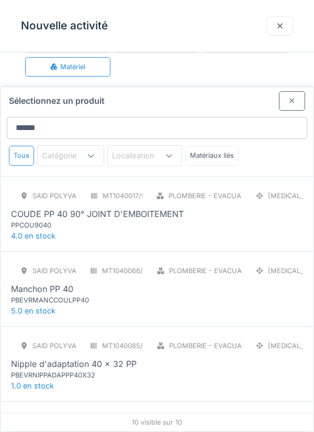
click at [233, 190] on div "SAID polyvalent RE MT1040017/999/012 Plomberie - Evacuation raccord PCE COUDE P…" at bounding box center [157, 208] width 292 height 44
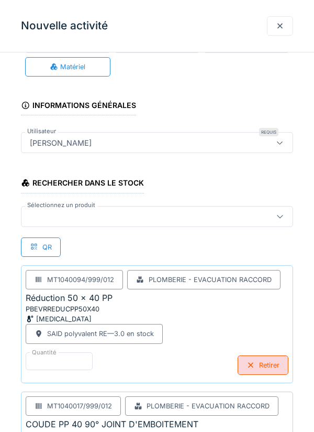
scroll to position [127, 0]
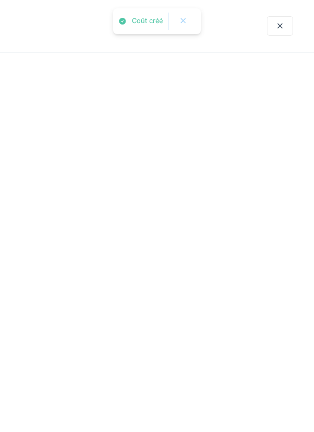
scroll to position [0, 0]
click at [191, 431] on div "4 Actions Périodes de travail 2 Activités 4 Ajouter Réduction 50 x 40 PP 1 AS C…" at bounding box center [157, 394] width 292 height 425
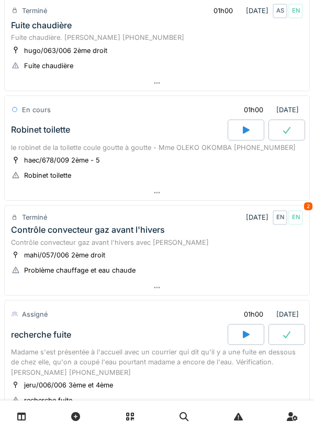
scroll to position [447, 0]
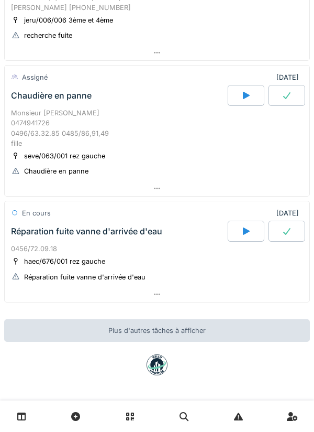
click at [240, 100] on div at bounding box center [246, 95] width 37 height 21
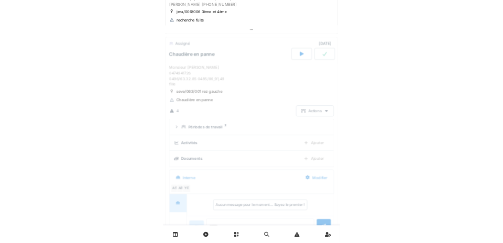
scroll to position [470, 0]
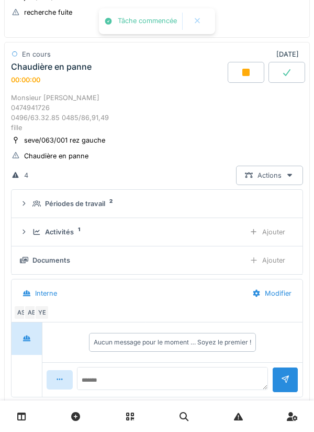
click at [278, 230] on div "Ajouter" at bounding box center [267, 231] width 53 height 19
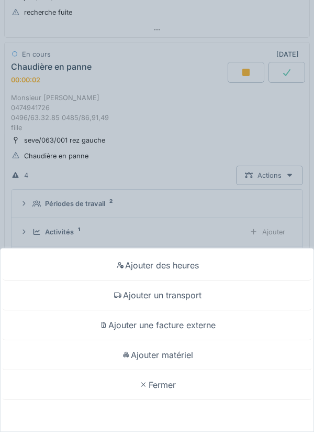
click at [207, 293] on div "Ajouter un transport" at bounding box center [157, 295] width 309 height 30
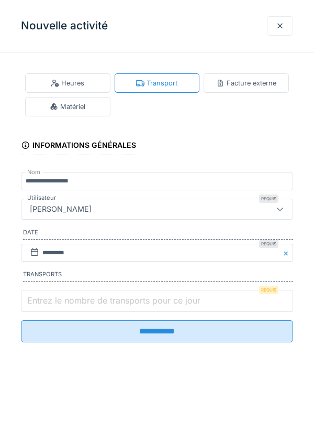
click at [212, 298] on input "Entrez le nombre de transports pour ce jour" at bounding box center [157, 301] width 272 height 22
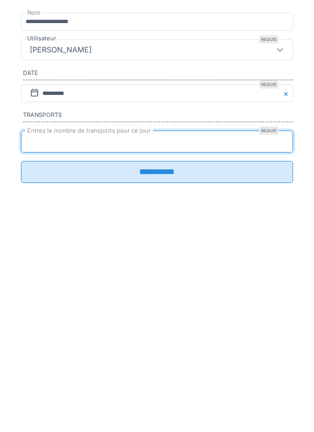
type input "*"
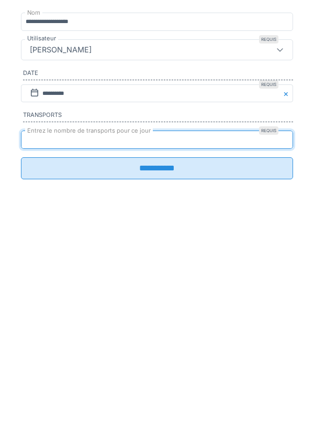
click at [172, 332] on input "**********" at bounding box center [157, 327] width 272 height 22
